Goal: Use online tool/utility: Use online tool/utility

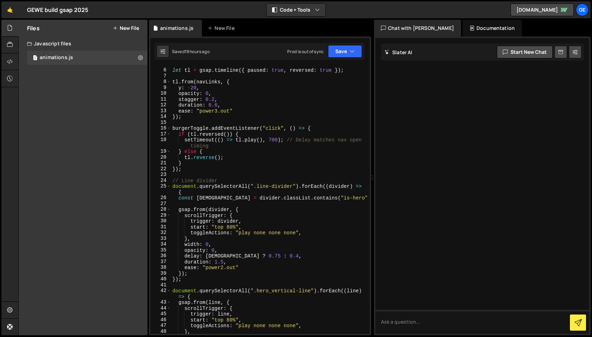
scroll to position [36, 0]
type textarea "setTimeout(() => [DOMAIN_NAME](), 700); // Delay matches nav open timing"
click at [240, 138] on div "let tl = gsap . timeline ({ paused : true , reversed : true }) ; tl . from ( na…" at bounding box center [269, 200] width 196 height 279
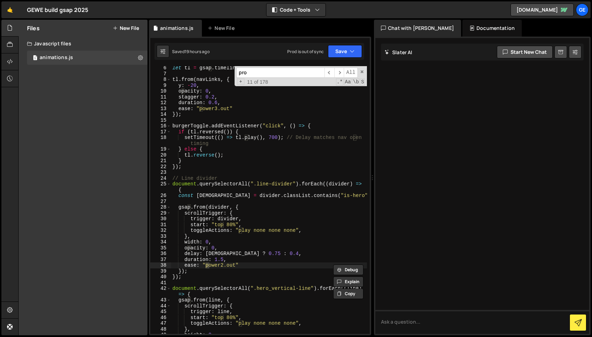
scroll to position [608, 0]
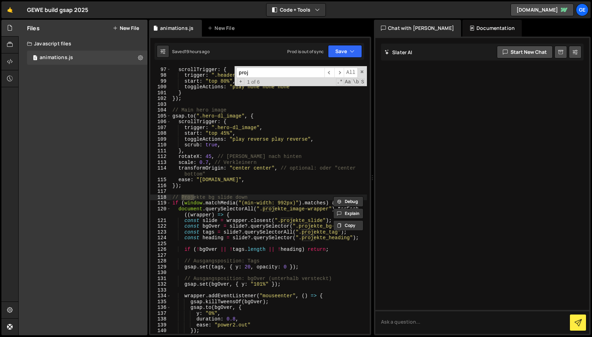
type input "proj"
type textarea "// Projekte bg slide down"
click at [251, 197] on div "ease : "power2.out" , scrollTrigger : { trigger : ".header_content-right" , sta…" at bounding box center [269, 200] width 196 height 279
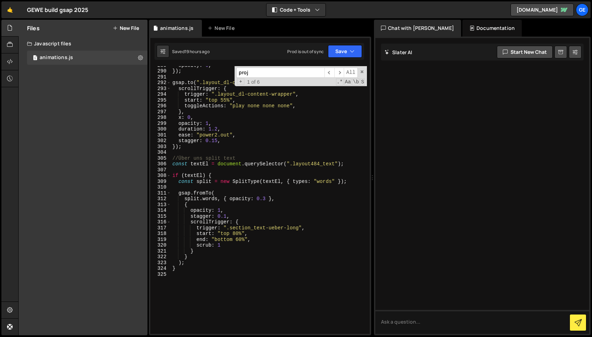
scroll to position [1857, 0]
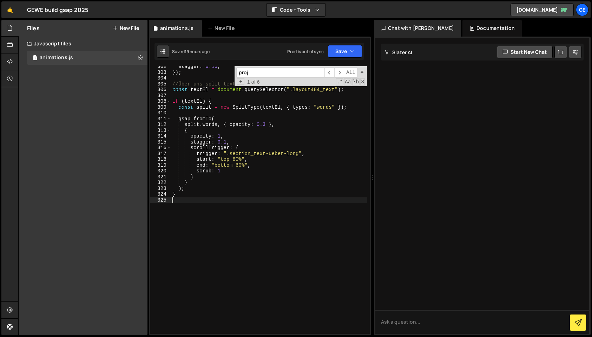
click at [189, 201] on div "stagger : 0.15 , }) ; //Über uns split text const textEl = document . querySele…" at bounding box center [269, 203] width 196 height 279
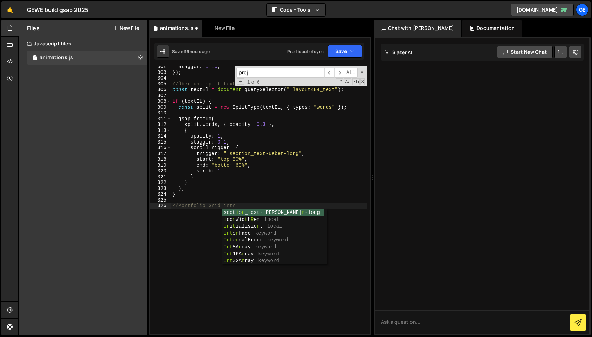
scroll to position [0, 4]
type textarea "//Portfolio Grid intro"
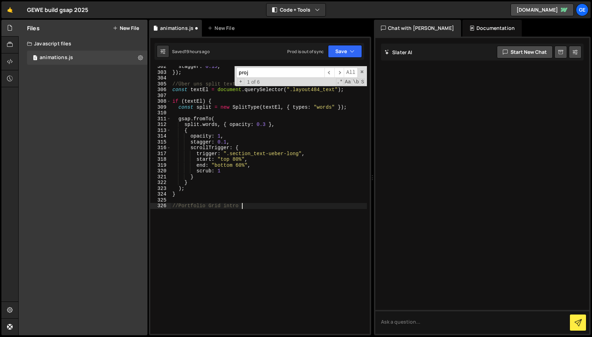
scroll to position [0, 0]
click at [189, 211] on div "stagger : 0.15 , }) ; //Über uns split text const textEl = document . querySele…" at bounding box center [269, 203] width 196 height 279
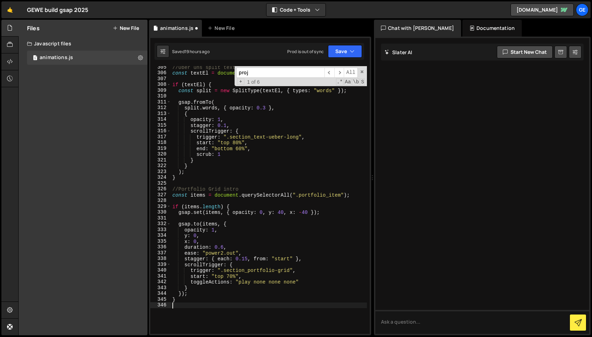
scroll to position [1874, 0]
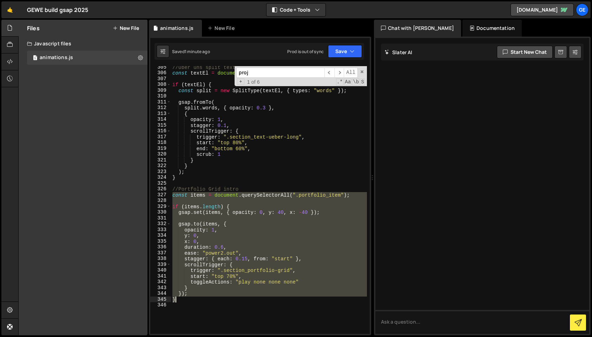
drag, startPoint x: 174, startPoint y: 195, endPoint x: 205, endPoint y: 303, distance: 113.1
click at [205, 303] on div "//Über uns split text const textEl = document . querySelector ( ".layout484_tex…" at bounding box center [269, 203] width 196 height 279
type textarea "}"
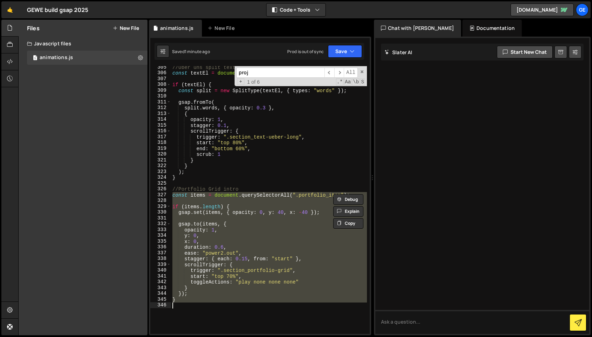
paste textarea
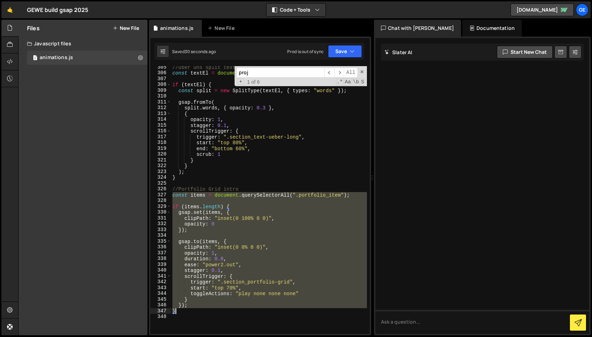
drag, startPoint x: 172, startPoint y: 197, endPoint x: 215, endPoint y: 310, distance: 121.0
click at [215, 310] on div "//Über uns split text const textEl = document . querySelector ( ".layout484_tex…" at bounding box center [269, 203] width 196 height 279
type textarea "}); }"
paste textarea
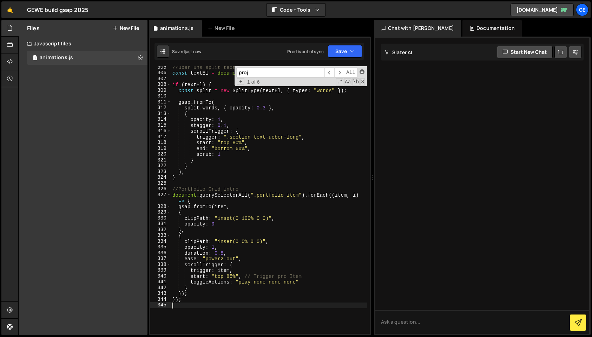
click at [363, 73] on span at bounding box center [362, 71] width 5 height 5
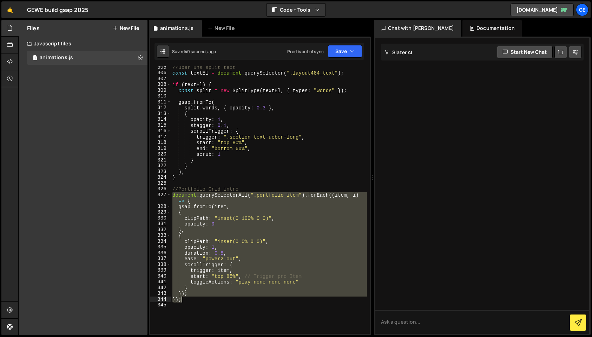
drag, startPoint x: 173, startPoint y: 195, endPoint x: 205, endPoint y: 298, distance: 108.2
click at [205, 298] on div "//Über uns split text const textEl = document . querySelector ( ".layout484_tex…" at bounding box center [269, 203] width 196 height 279
type textarea "}); });"
paste textarea
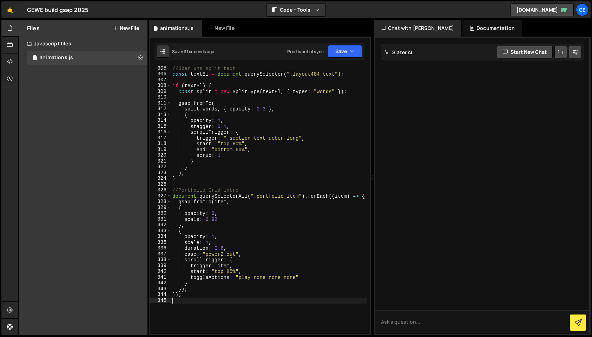
scroll to position [1873, 0]
click at [222, 219] on div "//Über uns split text const textEl = document . querySelector ( ".layout484_tex…" at bounding box center [269, 204] width 196 height 279
type textarea "scale: 0.92,"
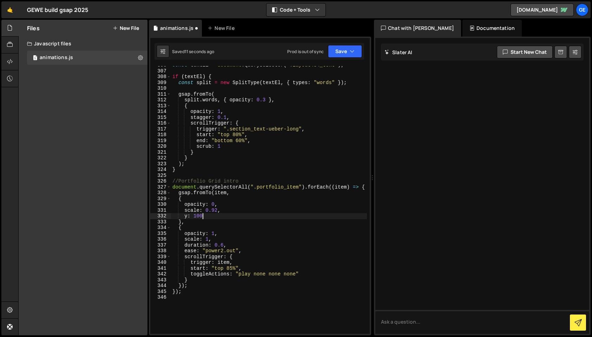
scroll to position [1884, 0]
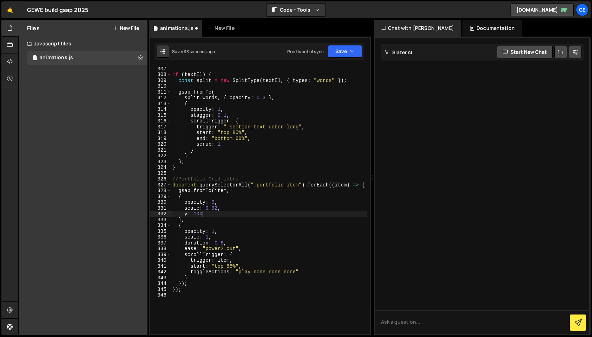
click at [224, 238] on div "if ( textEl ) { const split = new SplitType ( textEl , { types : "words" }) ; g…" at bounding box center [269, 205] width 196 height 279
type textarea "scale: 1,"
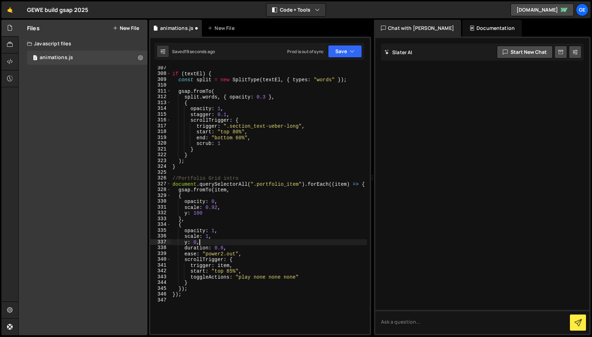
scroll to position [1892, 0]
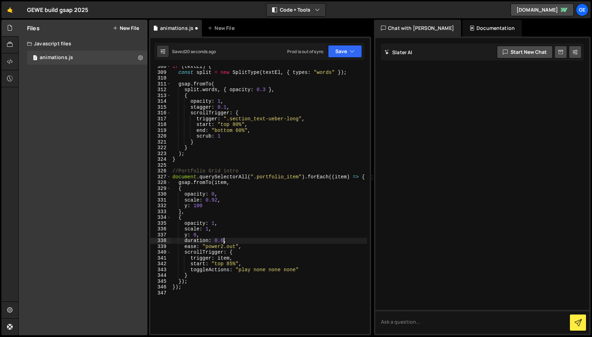
click at [224, 241] on div "if ( textEl ) { const split = new SplitType ( textEl , { types : "words" }) ; g…" at bounding box center [269, 203] width 196 height 279
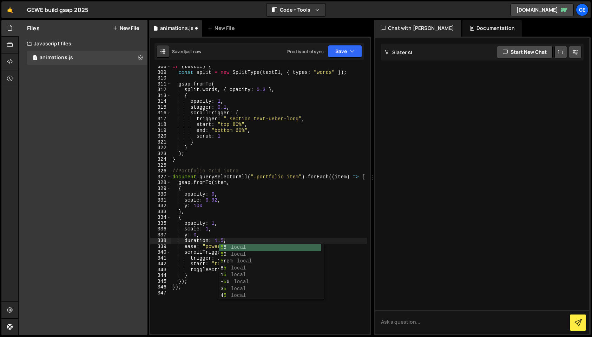
scroll to position [0, 3]
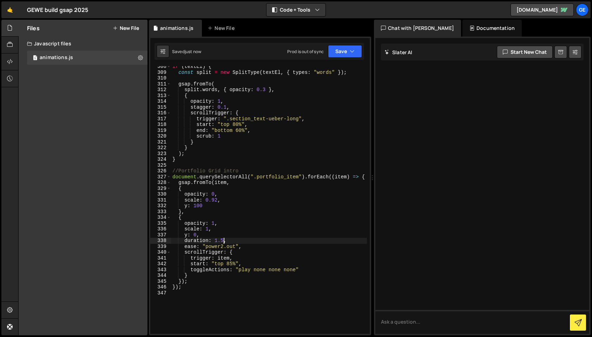
type textarea "duration: 1.5,"
